Goal: Book appointment/travel/reservation

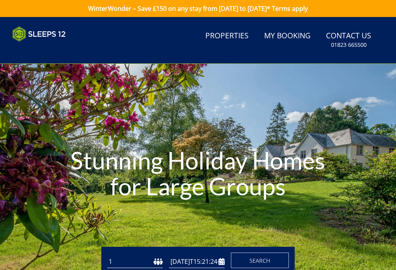
type input "[DATE]"
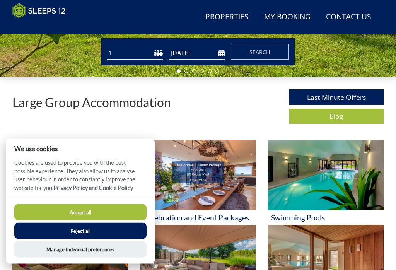
scroll to position [196, 0]
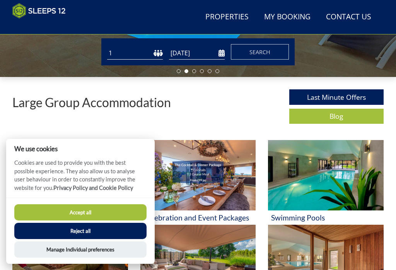
click at [88, 239] on button "Reject all" at bounding box center [80, 231] width 132 height 16
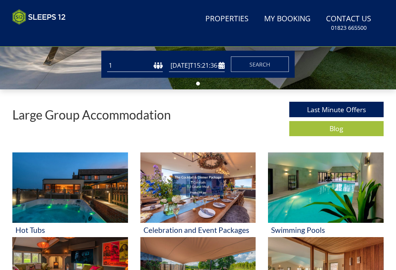
type input "[DATE]"
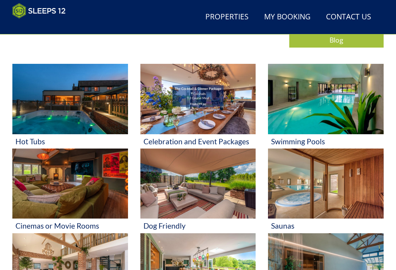
scroll to position [272, 0]
click at [344, 110] on img at bounding box center [326, 99] width 116 height 70
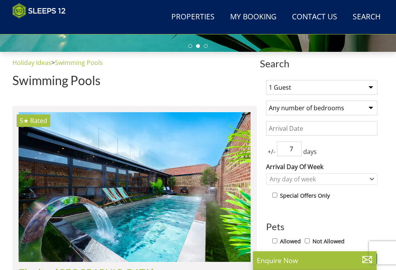
scroll to position [213, 0]
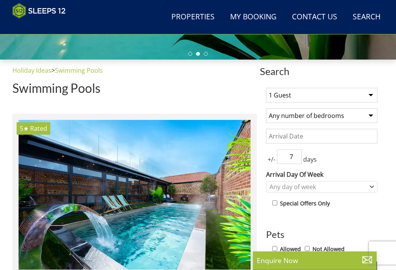
click at [373, 95] on select "1 Guest 2 Guests 3 Guests 4 Guests 5 Guests 6 Guests 7 Guests 8 Guests 9 Guests…" at bounding box center [321, 95] width 111 height 15
select select "12"
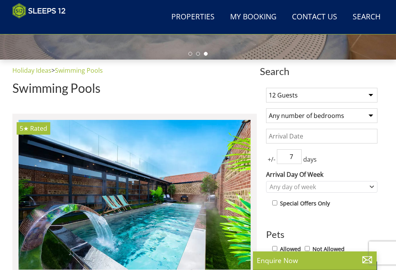
click at [368, 114] on select "Any number of bedrooms 4 Bedrooms 5 Bedrooms 6 Bedrooms 7 Bedrooms 8 Bedrooms 9…" at bounding box center [321, 115] width 111 height 15
select select "6"
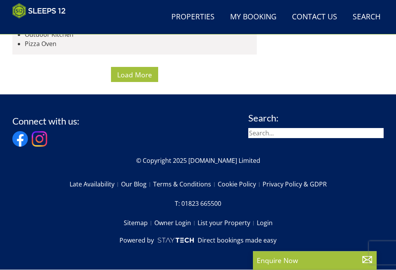
scroll to position [4997, 0]
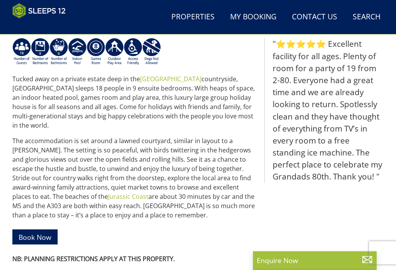
scroll to position [294, 0]
click at [330, 96] on blockquote ""⭐⭐⭐⭐⭐ Excellent facility for all ages. Plenty of room for a party of 19 from 2…" at bounding box center [323, 110] width 119 height 145
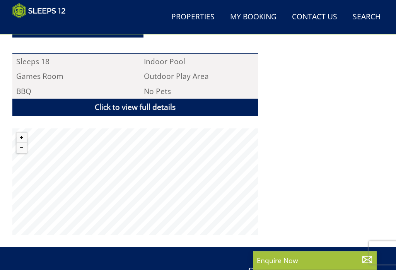
scroll to position [544, 0]
click at [161, 113] on div "Tucked away on a private estate deep in the [GEOGRAPHIC_DATA] countryside, Hole…" at bounding box center [134, 10] width 245 height 447
click at [142, 99] on link "Click to view full details" at bounding box center [134, 107] width 245 height 17
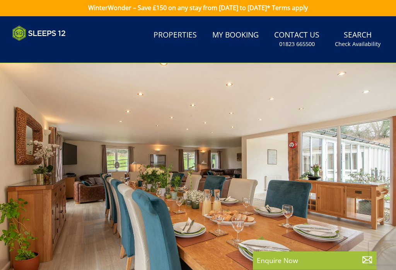
scroll to position [0, 0]
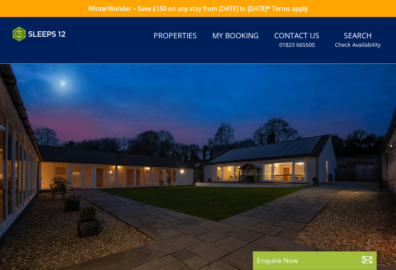
click at [182, 35] on link "Properties" at bounding box center [174, 35] width 49 height 17
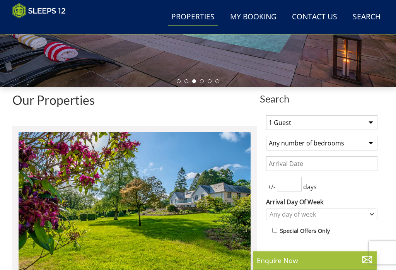
scroll to position [181, 0]
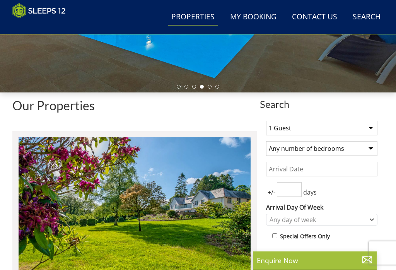
click at [369, 129] on select "1 Guest 2 Guests 3 Guests 4 Guests 5 Guests 6 Guests 7 Guests 8 Guests 9 Guests…" at bounding box center [321, 128] width 111 height 15
select select "12"
click at [372, 150] on select "Any number of bedrooms 4 Bedrooms 5 Bedrooms 6 Bedrooms 7 Bedrooms 8 Bedrooms 9…" at bounding box center [321, 148] width 111 height 15
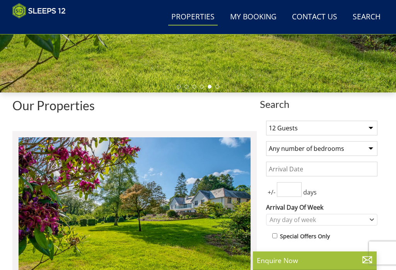
select select "6"
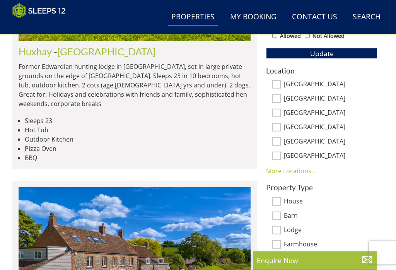
scroll to position [426, 0]
click at [276, 85] on input "[GEOGRAPHIC_DATA]" at bounding box center [276, 84] width 9 height 9
checkbox input "true"
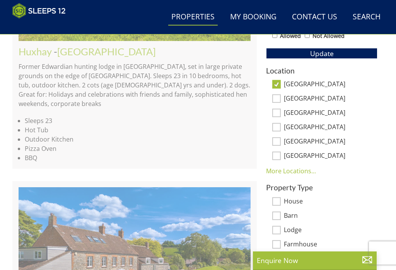
click at [279, 116] on input "[GEOGRAPHIC_DATA]" at bounding box center [276, 113] width 9 height 9
checkbox input "true"
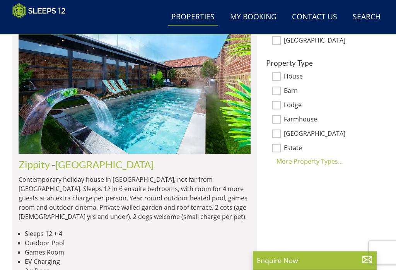
scroll to position [552, 0]
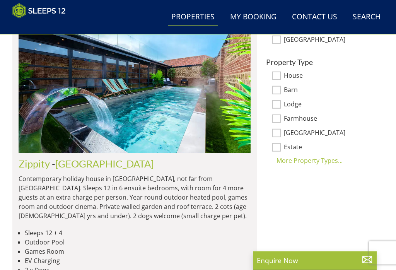
click at [312, 156] on div "More Property Types..." at bounding box center [321, 160] width 111 height 9
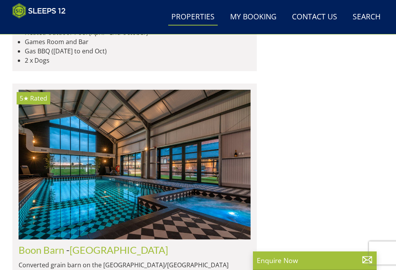
scroll to position [1404, 0]
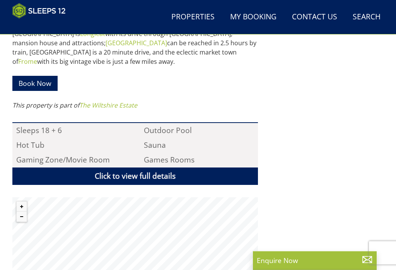
scroll to position [478, 0]
click at [136, 167] on link "Click to view full details" at bounding box center [134, 175] width 245 height 17
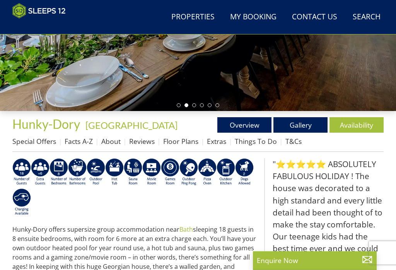
scroll to position [162, 0]
click at [303, 129] on link "Gallery" at bounding box center [300, 124] width 54 height 15
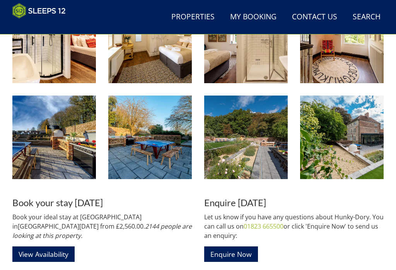
scroll to position [1088, 0]
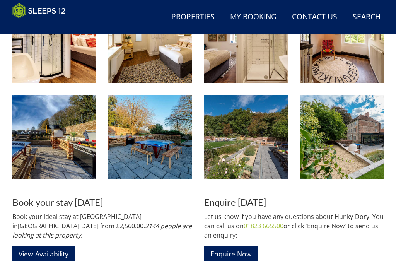
click at [55, 246] on link "View Availability" at bounding box center [43, 253] width 62 height 15
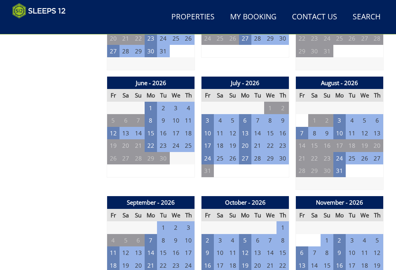
scroll to position [623, 0]
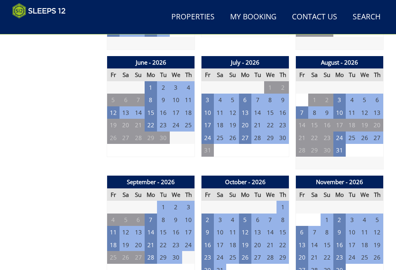
click at [251, 94] on td "6" at bounding box center [245, 100] width 12 height 13
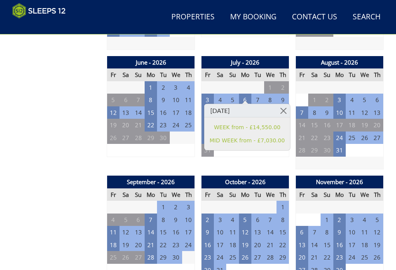
click at [278, 110] on link at bounding box center [283, 111] width 14 height 14
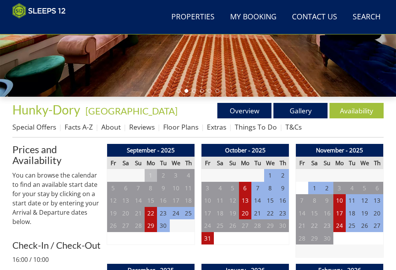
scroll to position [173, 0]
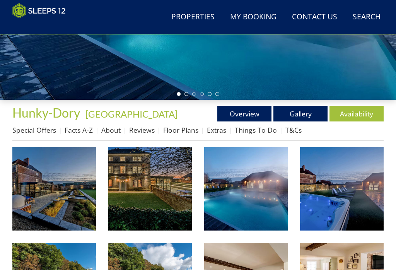
scroll to position [170, 0]
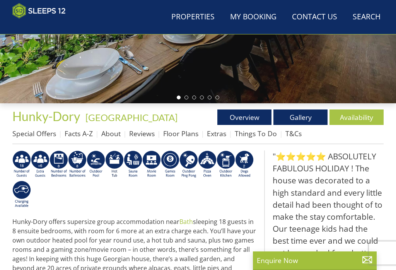
scroll to position [162, 0]
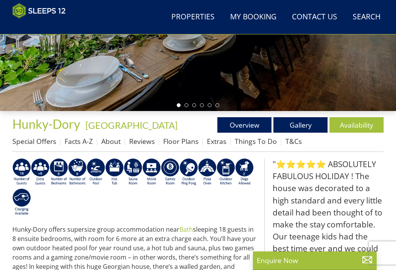
select select "12"
select select "6"
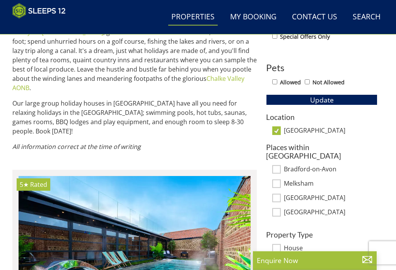
scroll to position [380, 0]
click at [319, 102] on span "Update" at bounding box center [322, 99] width 24 height 9
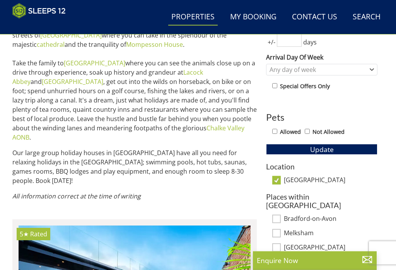
scroll to position [336, 0]
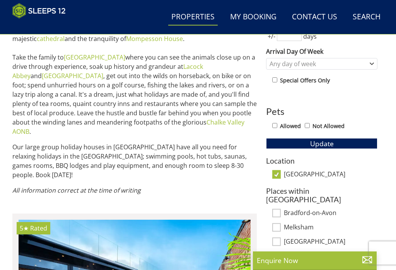
click at [366, 184] on turbo-frame "Location [GEOGRAPHIC_DATA] Places within [GEOGRAPHIC_DATA] [GEOGRAPHIC_DATA] [G…" at bounding box center [321, 209] width 111 height 104
click at [279, 173] on input "[GEOGRAPHIC_DATA]" at bounding box center [276, 174] width 9 height 9
checkbox input "false"
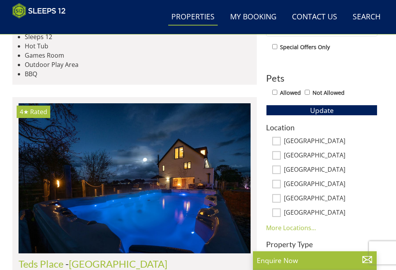
scroll to position [370, 0]
click at [278, 145] on input "[GEOGRAPHIC_DATA]" at bounding box center [276, 141] width 9 height 9
checkbox input "true"
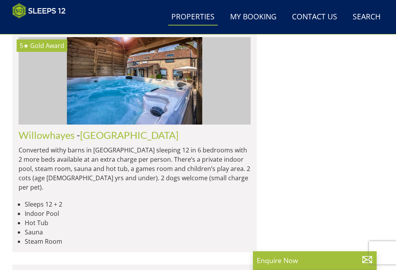
scroll to position [2116, 0]
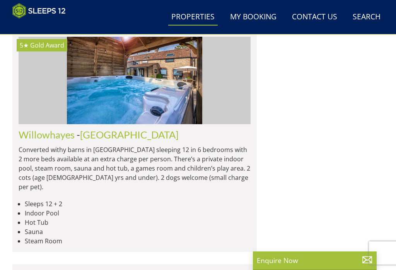
click at [374, 181] on div "Search Search 1 Guest 2 Guests 3 Guests 4 Guests 5 Guests 6 Guests 7 Guests 8 G…" at bounding box center [322, 87] width 124 height 3848
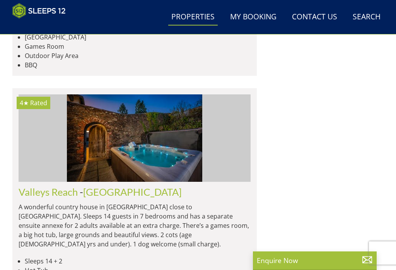
scroll to position [3841, 0]
